Goal: Task Accomplishment & Management: Manage account settings

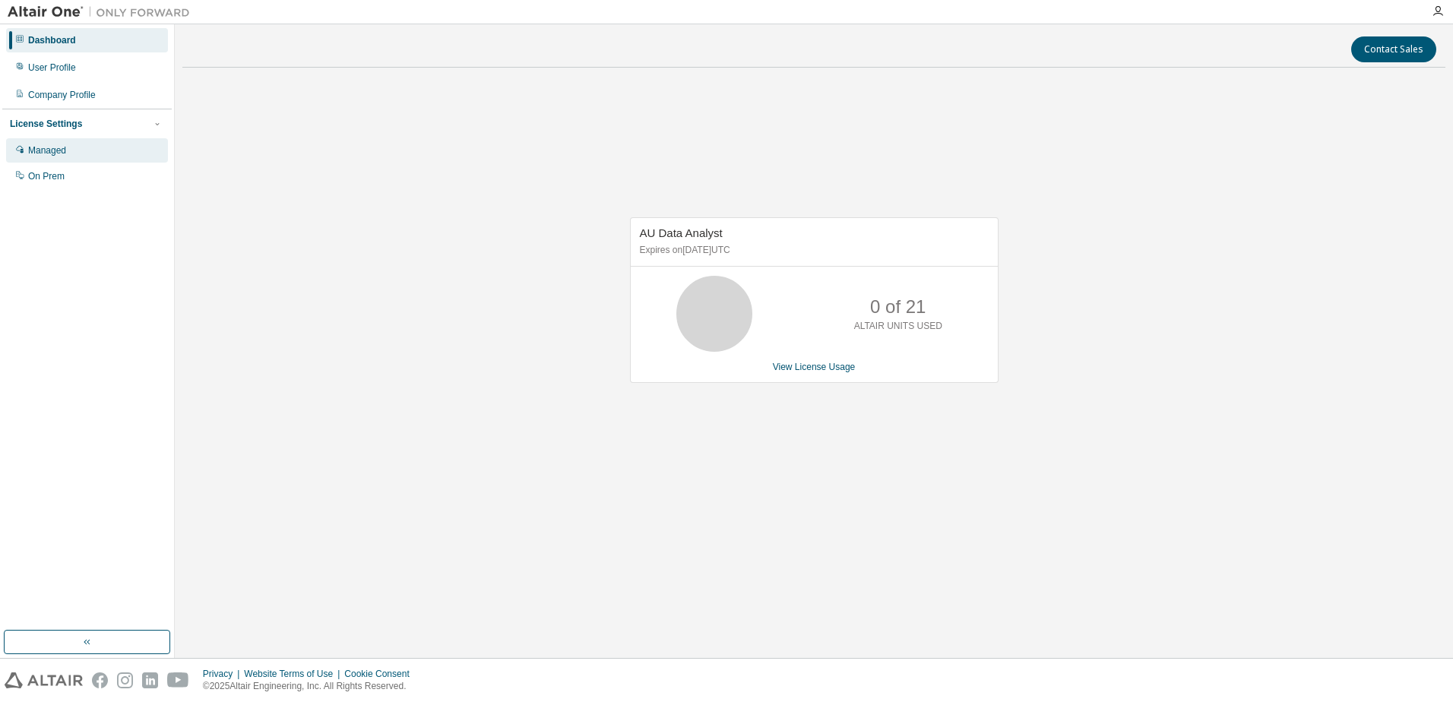
click at [52, 150] on div "Managed" at bounding box center [47, 150] width 38 height 12
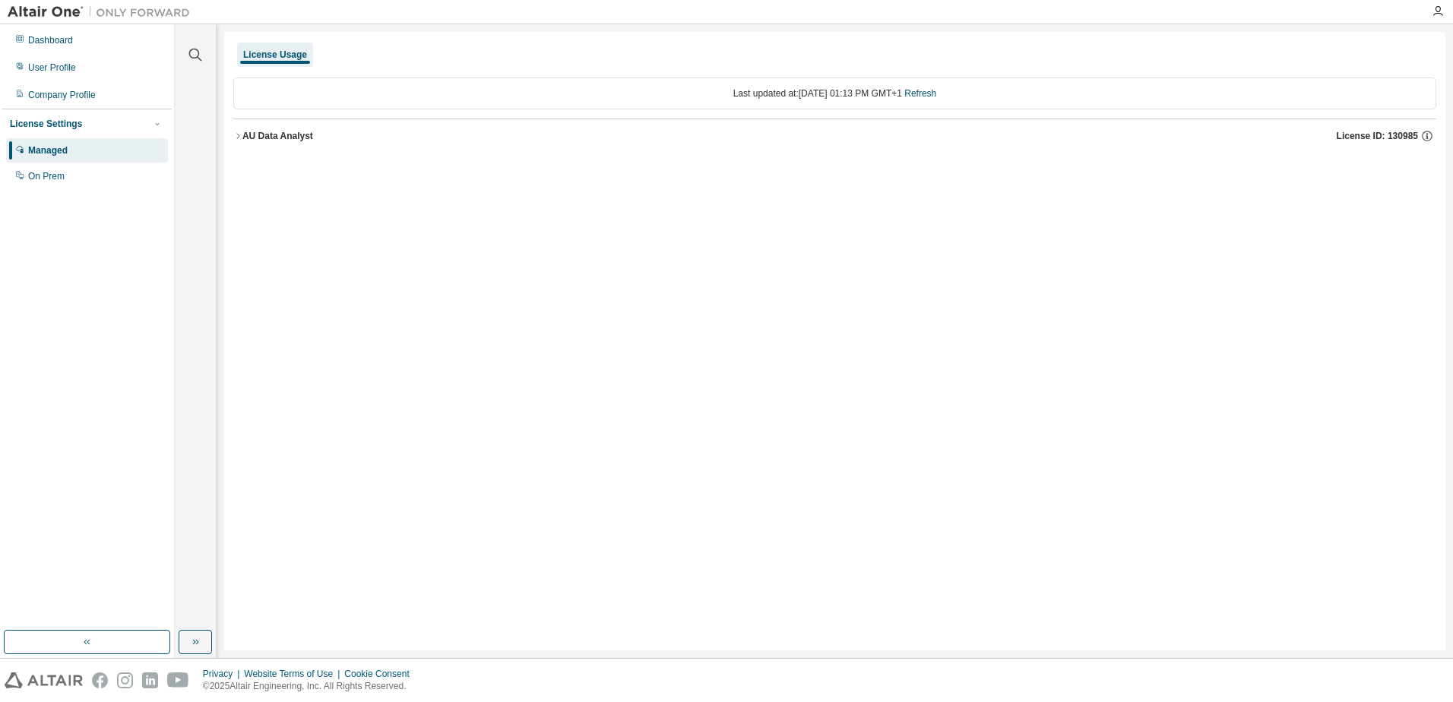
click at [238, 135] on icon "button" at bounding box center [237, 135] width 3 height 5
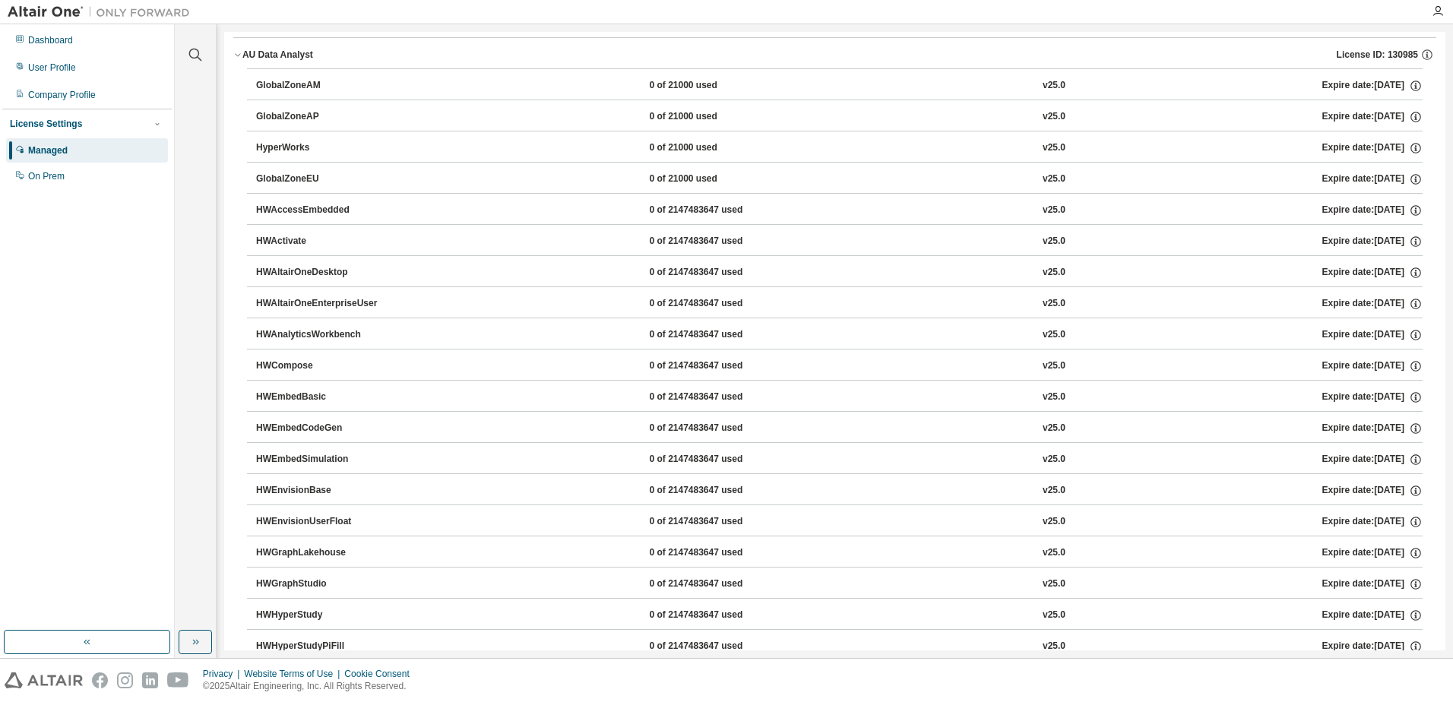
scroll to position [65, 0]
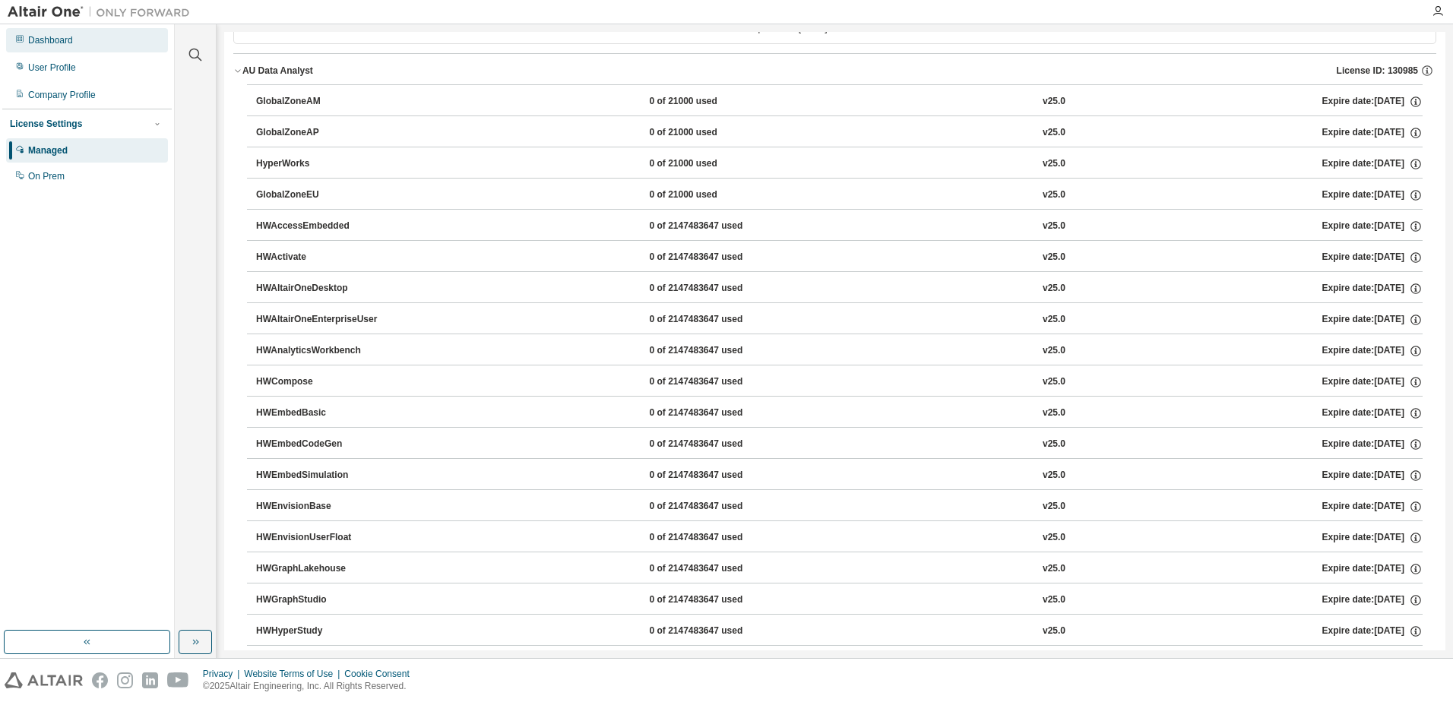
click at [46, 42] on div "Dashboard" at bounding box center [50, 40] width 45 height 12
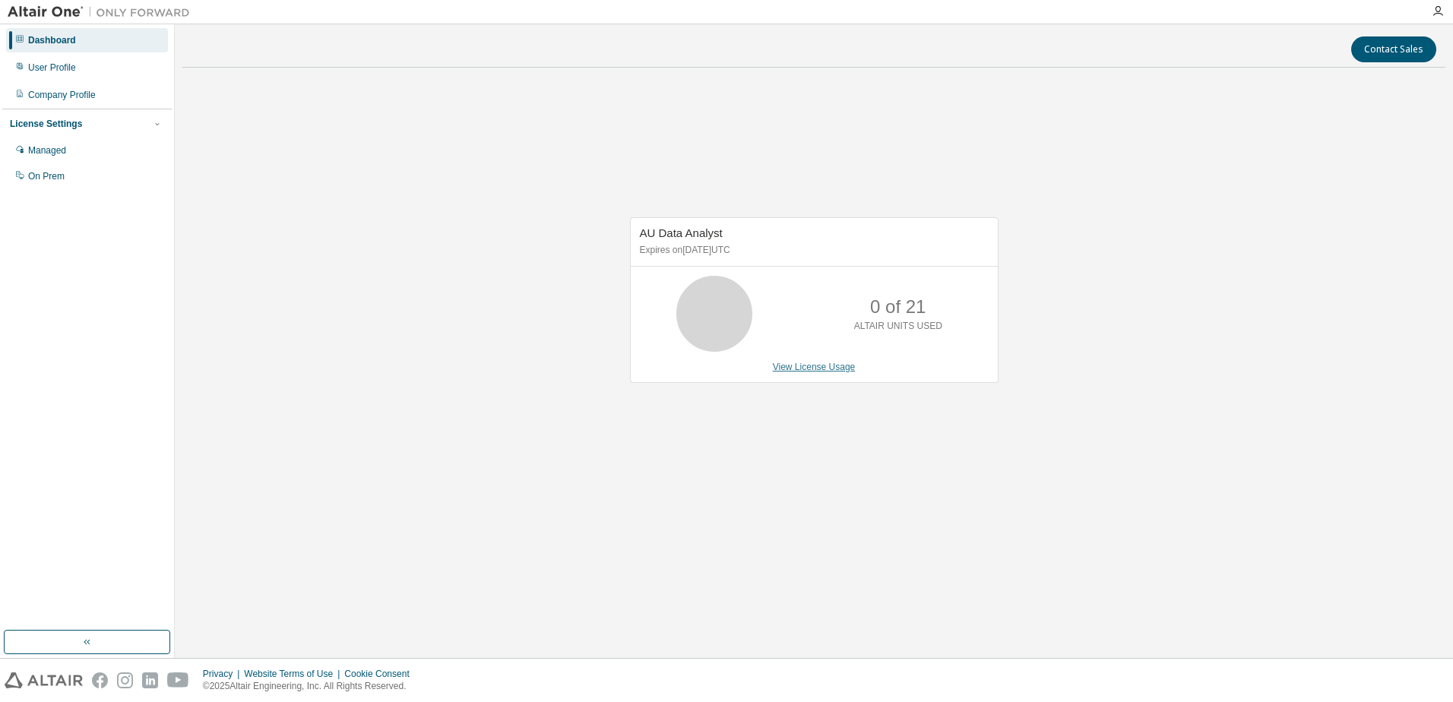
click at [824, 369] on link "View License Usage" at bounding box center [814, 367] width 83 height 11
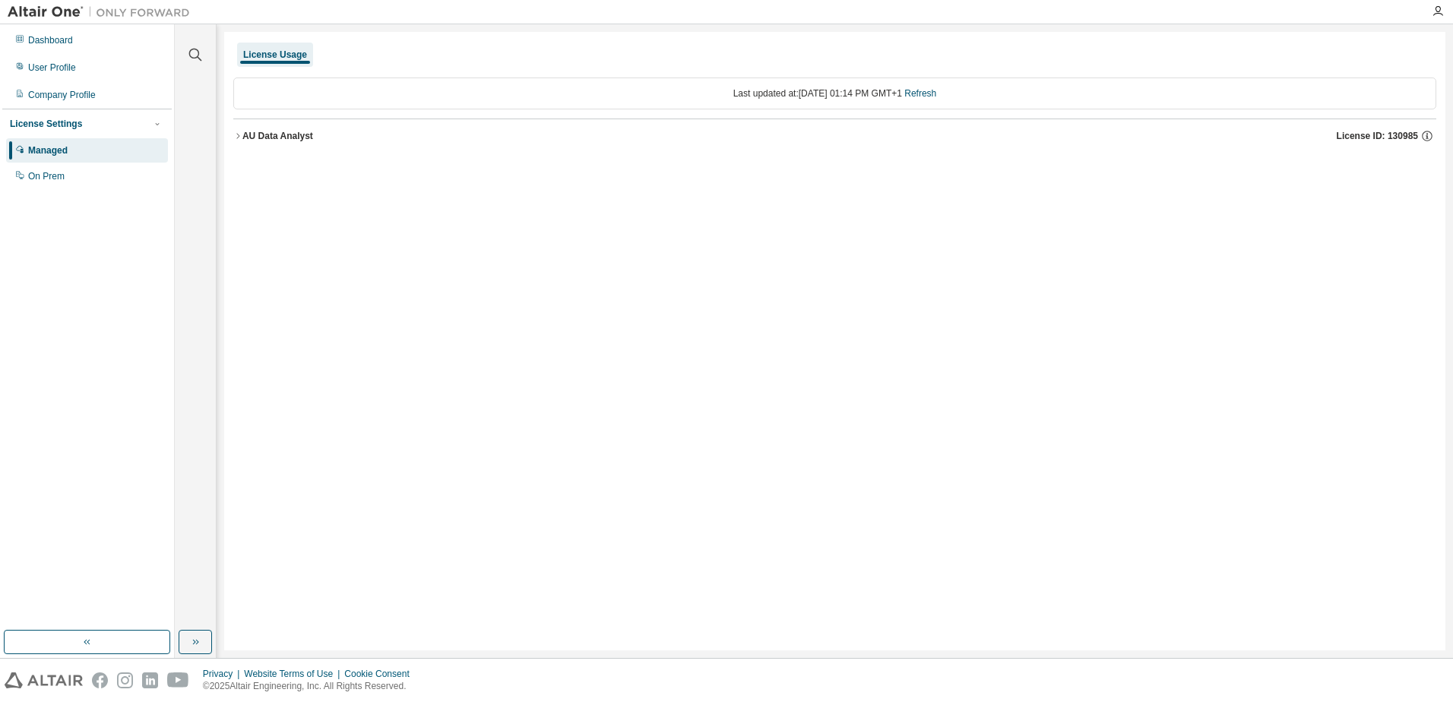
click at [242, 136] on icon "button" at bounding box center [237, 135] width 9 height 9
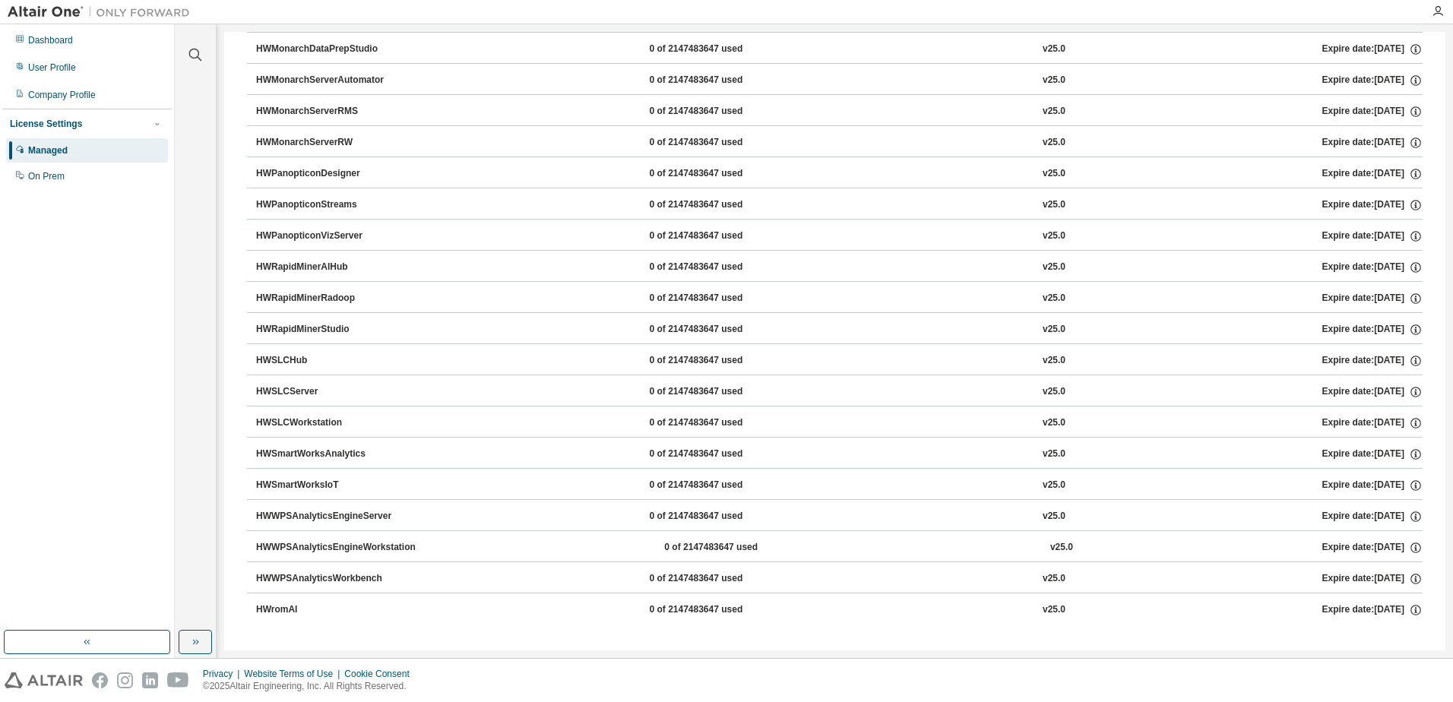
scroll to position [960, 0]
click at [54, 178] on div "On Prem" at bounding box center [46, 176] width 36 height 12
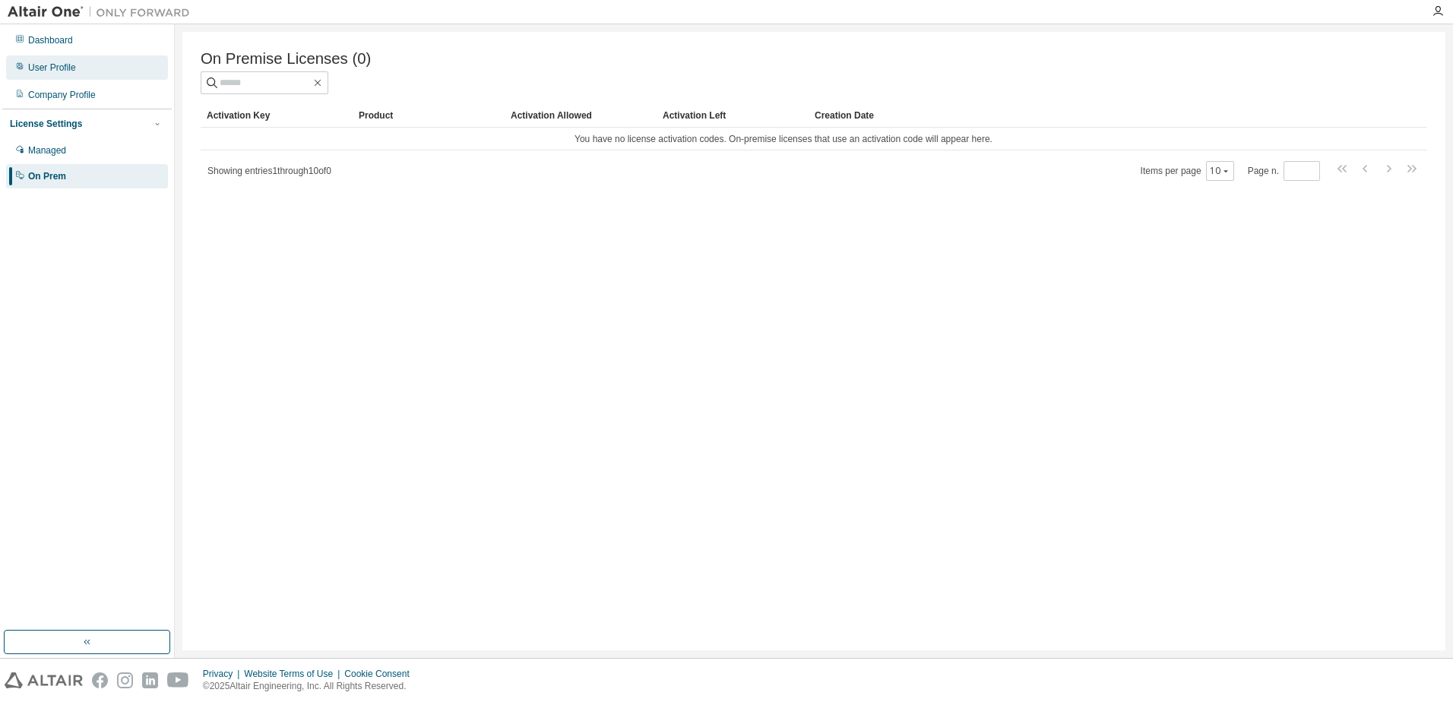
click at [44, 69] on div "User Profile" at bounding box center [52, 68] width 48 height 12
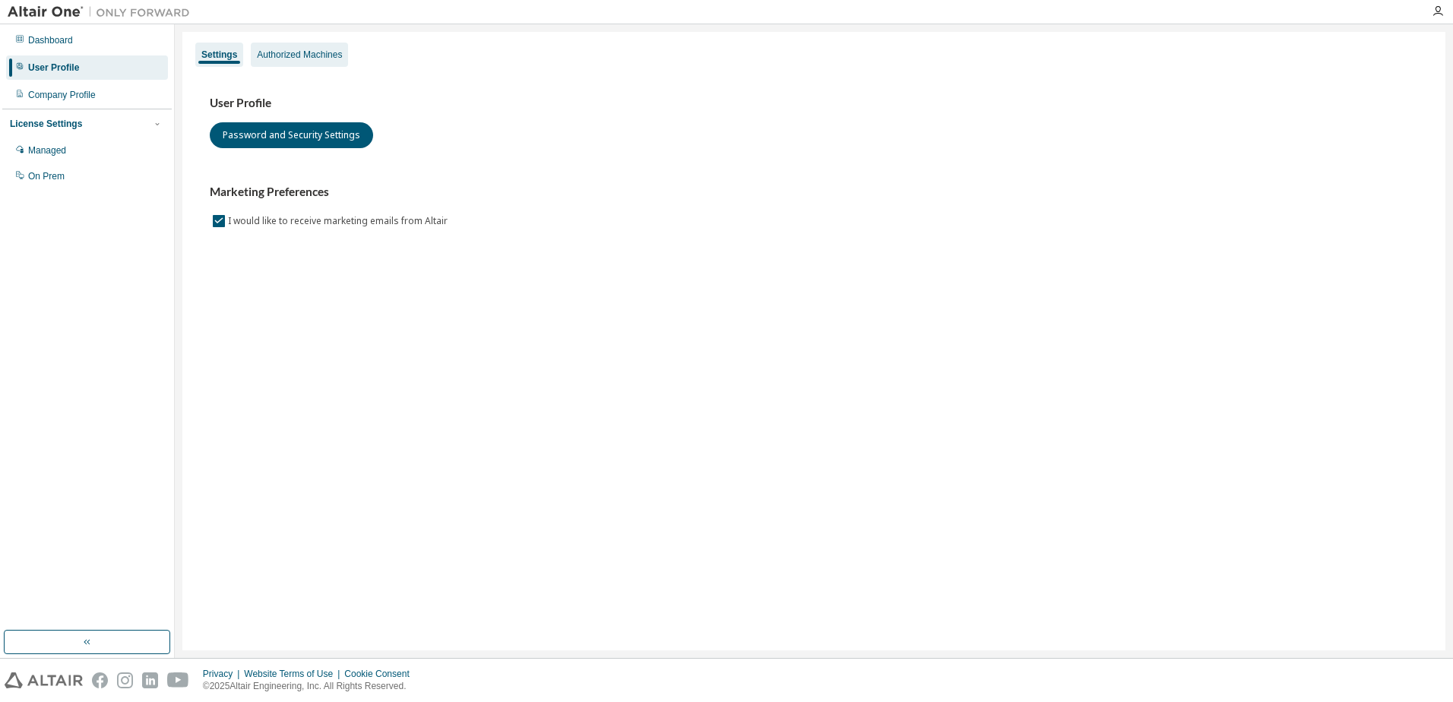
click at [324, 61] on div "Authorized Machines" at bounding box center [299, 55] width 97 height 24
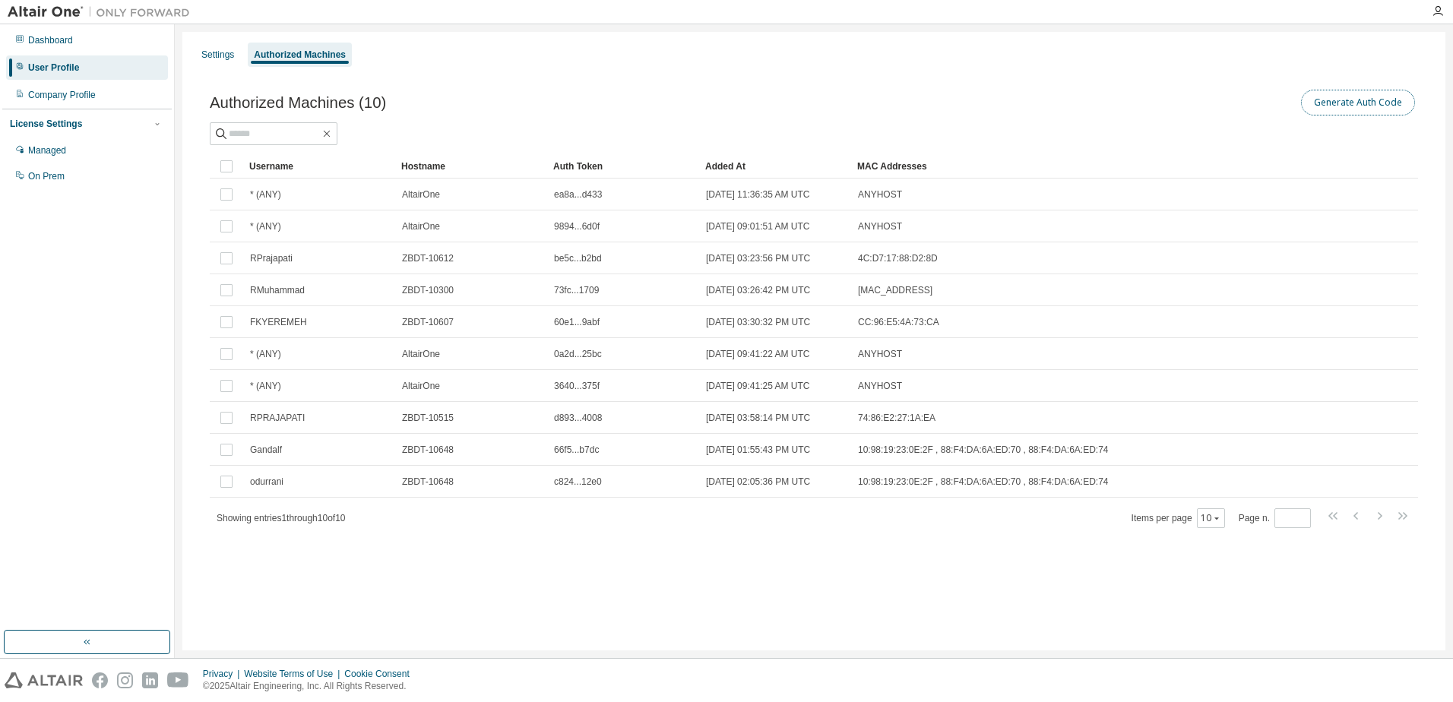
click at [1356, 101] on button "Generate Auth Code" at bounding box center [1358, 103] width 114 height 26
click at [1334, 105] on button "Generate Auth Code" at bounding box center [1358, 103] width 114 height 26
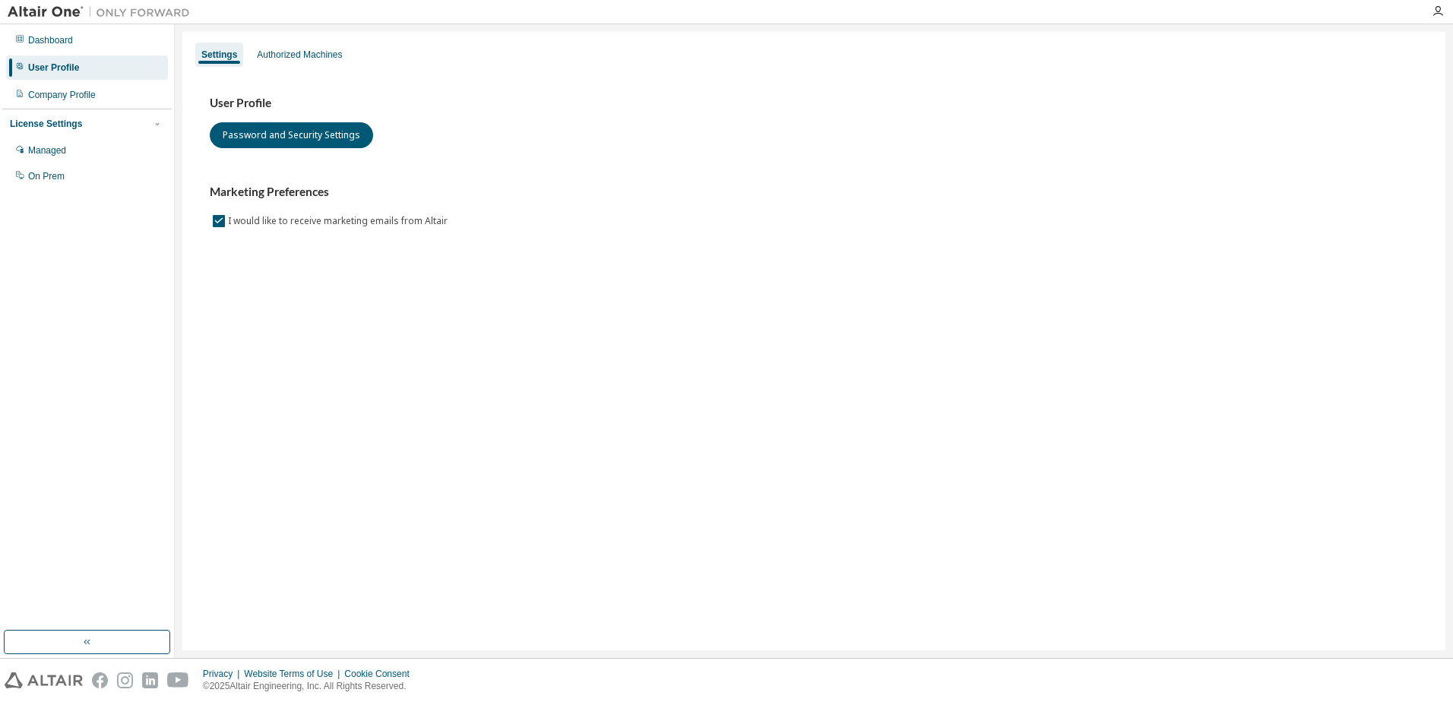
click at [63, 66] on div "User Profile" at bounding box center [53, 68] width 51 height 12
click at [281, 62] on div "Authorized Machines" at bounding box center [299, 55] width 97 height 24
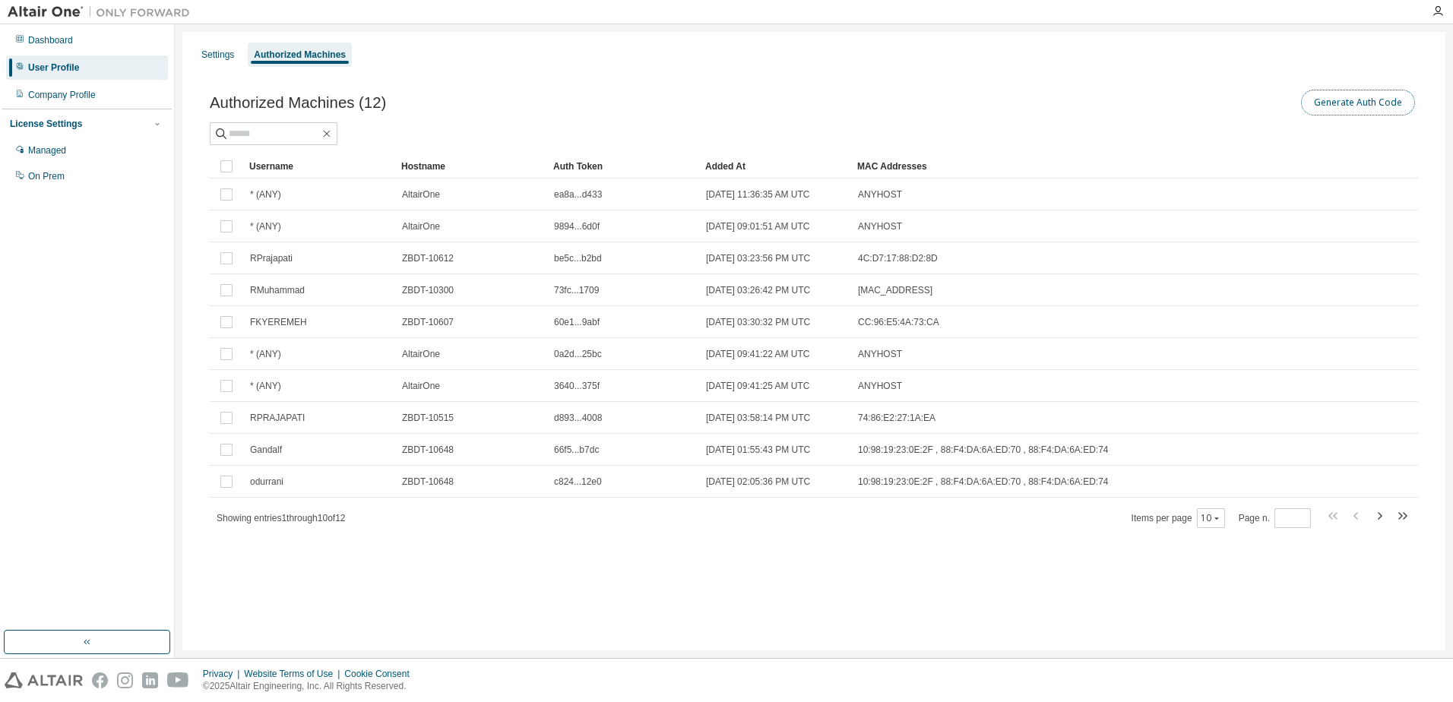
click at [1357, 100] on button "Generate Auth Code" at bounding box center [1358, 103] width 114 height 26
